Goal: Information Seeking & Learning: Understand process/instructions

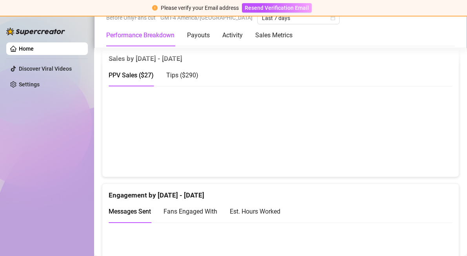
scroll to position [476, 0]
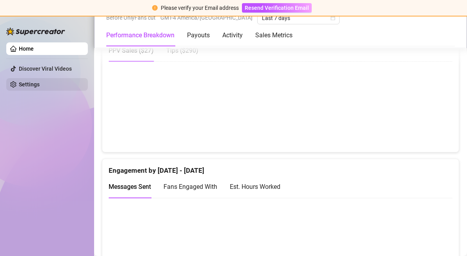
click at [31, 81] on link "Settings" at bounding box center [29, 84] width 21 height 6
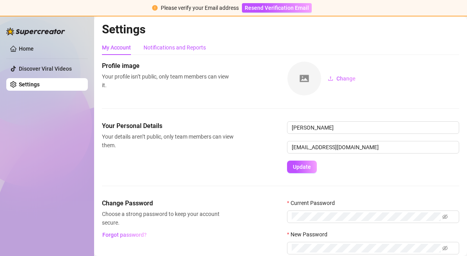
click at [175, 43] on div "Notifications and Reports" at bounding box center [174, 47] width 62 height 9
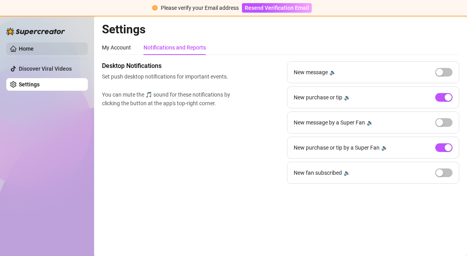
click at [34, 46] on link "Home" at bounding box center [26, 48] width 15 height 6
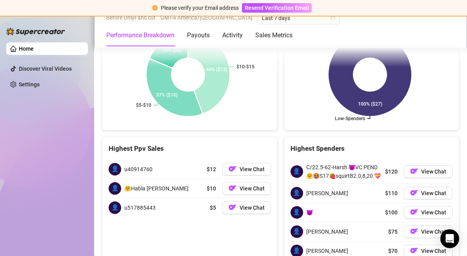
scroll to position [1417, 0]
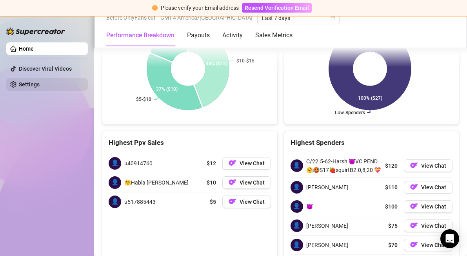
click at [40, 81] on link "Settings" at bounding box center [29, 84] width 21 height 6
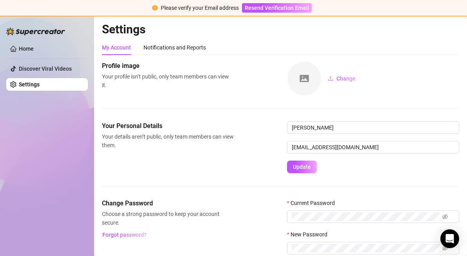
click at [182, 55] on div "My Account Notifications and Reports Profile image Your profile isn’t public, o…" at bounding box center [280, 157] width 357 height 234
click at [183, 49] on div "Notifications and Reports" at bounding box center [174, 47] width 62 height 9
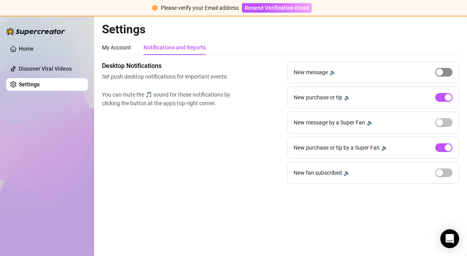
click at [443, 72] on button "button" at bounding box center [443, 72] width 17 height 9
click at [27, 48] on link "Home" at bounding box center [26, 48] width 15 height 6
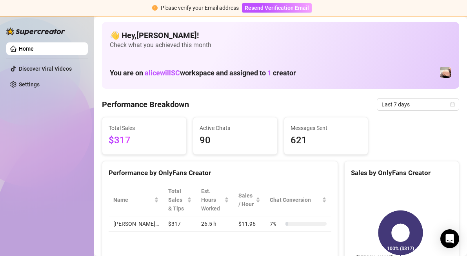
click at [27, 48] on link "Home" at bounding box center [26, 48] width 15 height 6
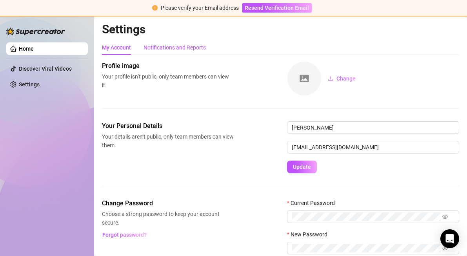
click at [200, 49] on div "Notifications and Reports" at bounding box center [174, 47] width 62 height 9
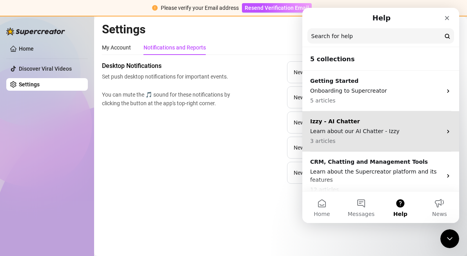
click at [351, 116] on div "Izzy - AI Chatter Learn about our AI Chatter - Izzy 3 articles" at bounding box center [380, 131] width 157 height 40
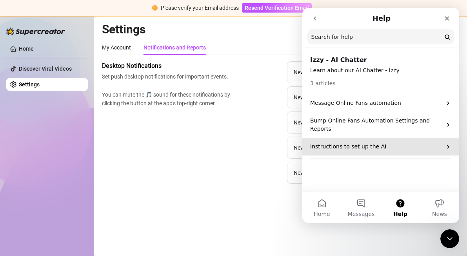
click at [350, 142] on p "Instructions to set up the AI" at bounding box center [376, 146] width 132 height 8
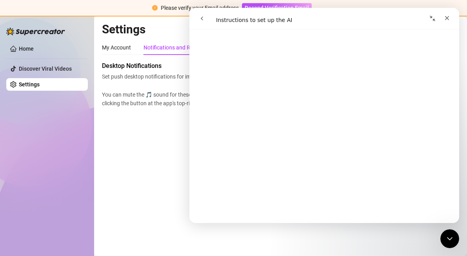
scroll to position [588, 0]
